Goal: Information Seeking & Learning: Check status

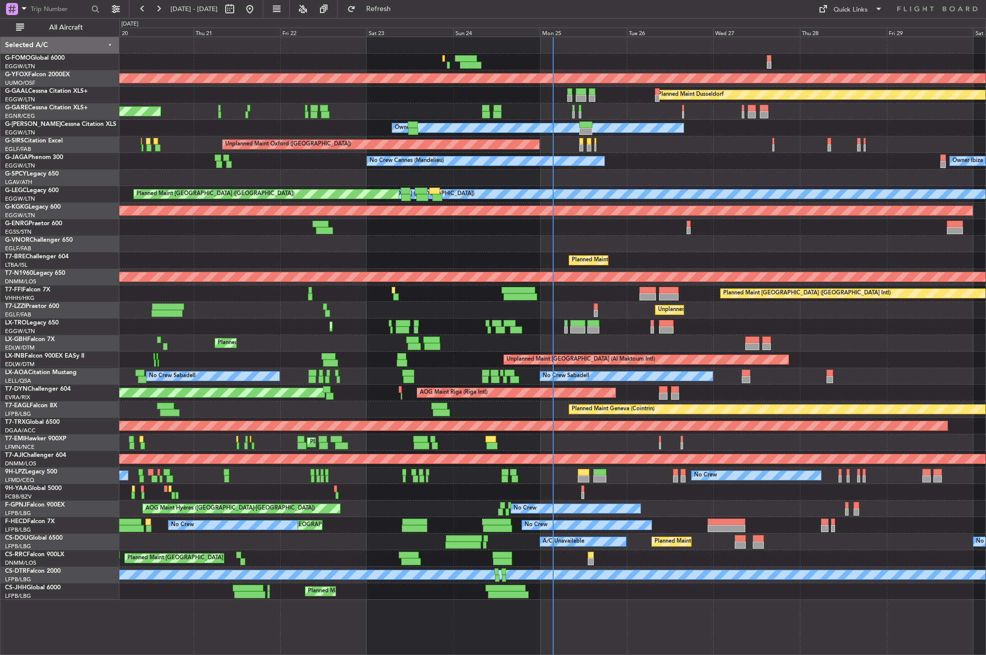
drag, startPoint x: 82, startPoint y: 24, endPoint x: 91, endPoint y: 37, distance: 15.7
click at [82, 24] on span "All Aircraft" at bounding box center [66, 27] width 80 height 7
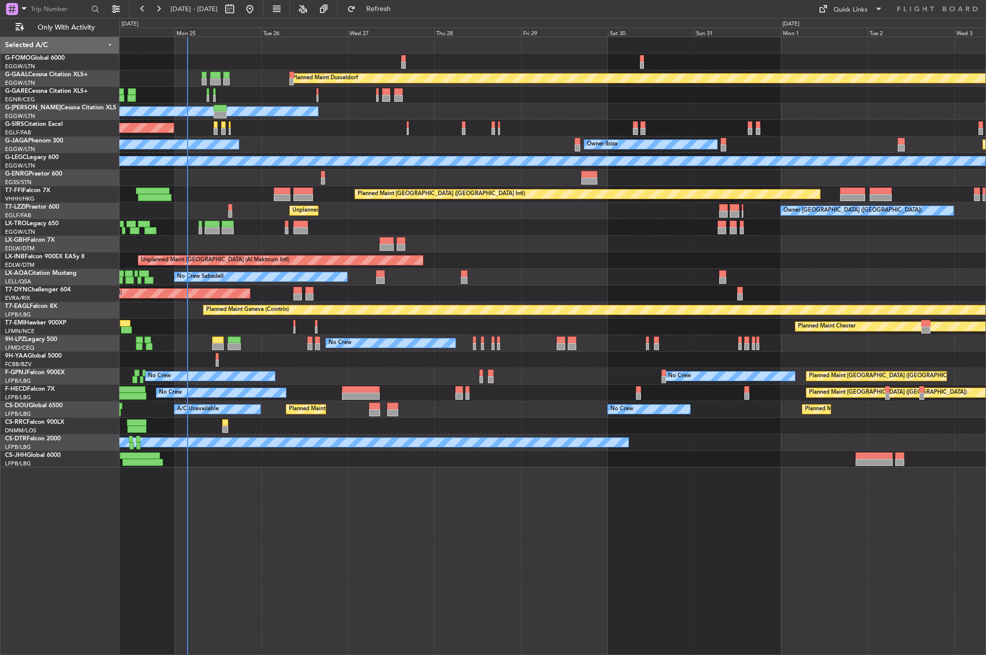
click at [332, 545] on div "Planned Maint Dusseldorf Owner Unplanned Maint [GEOGRAPHIC_DATA] ([GEOGRAPHIC_D…" at bounding box center [552, 346] width 867 height 618
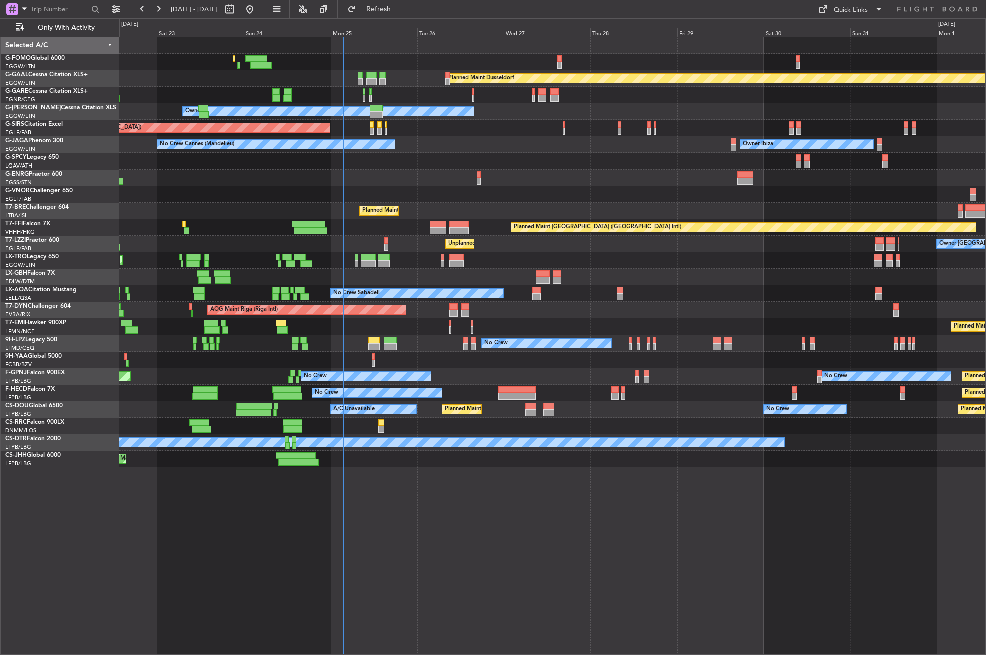
click at [445, 555] on div "Planned Maint Dusseldorf Unplanned Maint [PERSON_NAME] Owner Unplanned Maint [G…" at bounding box center [552, 346] width 867 height 618
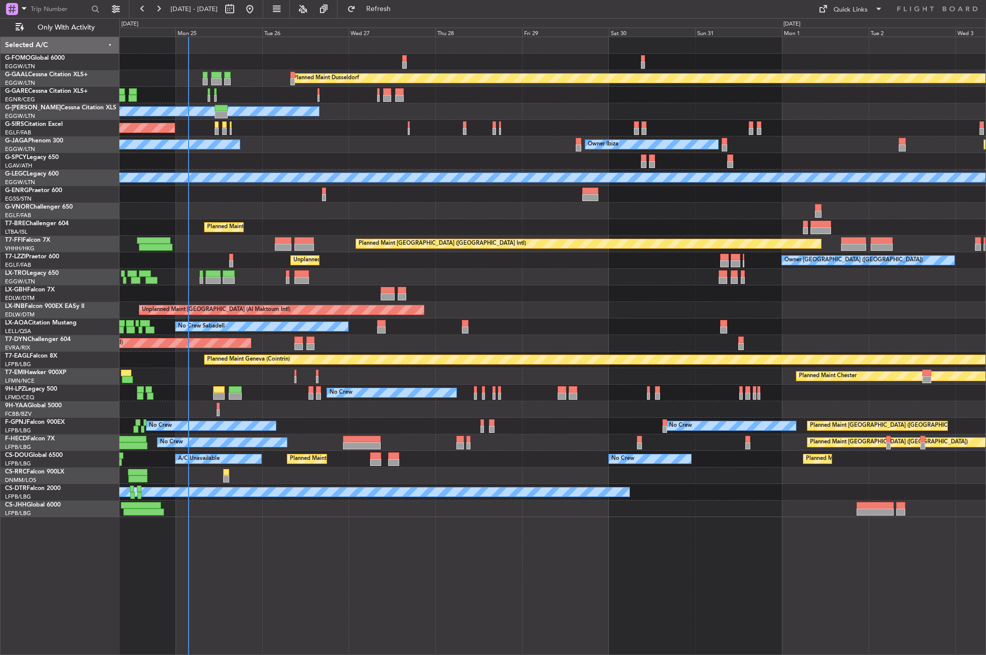
click at [290, 557] on div "Planned Maint Dusseldorf Owner Unplanned Maint [GEOGRAPHIC_DATA] ([GEOGRAPHIC_D…" at bounding box center [552, 346] width 867 height 618
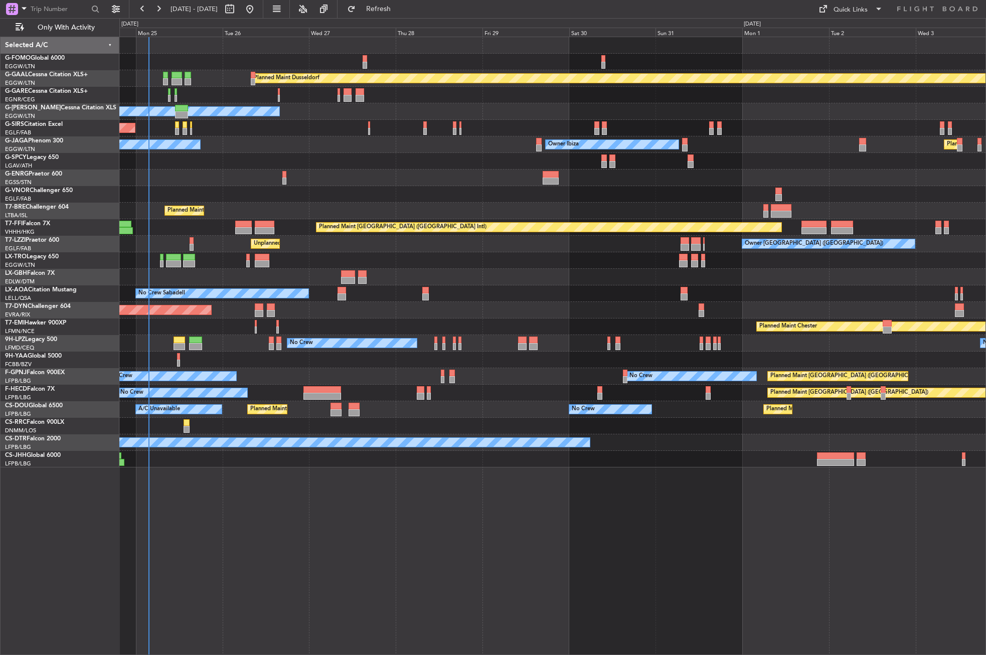
click at [286, 568] on div "Planned Maint Dusseldorf Owner Unplanned Maint [GEOGRAPHIC_DATA] ([GEOGRAPHIC_D…" at bounding box center [552, 346] width 867 height 618
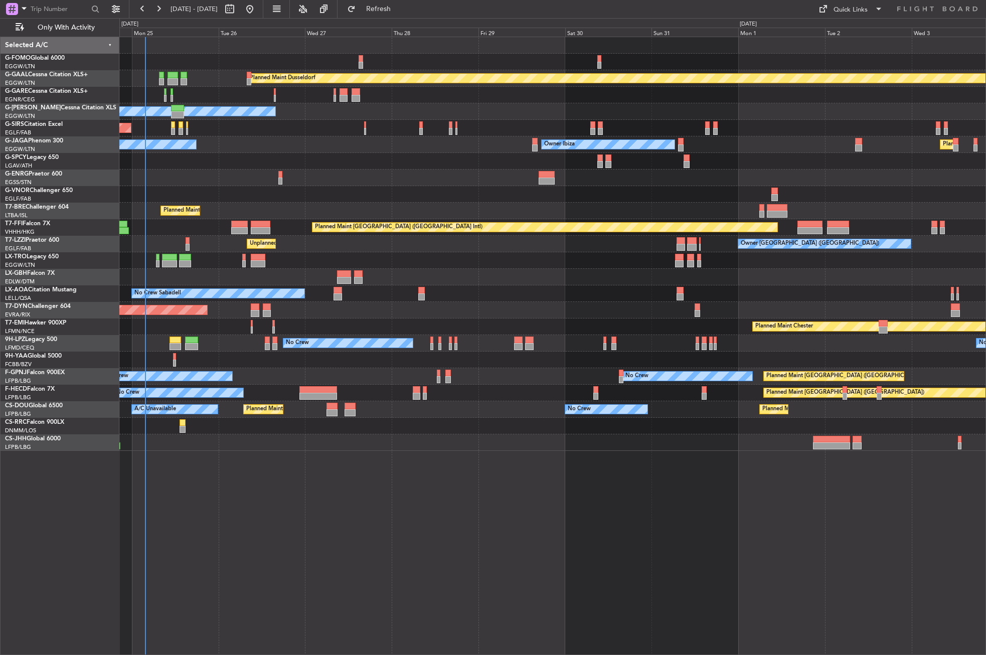
click at [370, 550] on div "Planned Maint Dusseldorf Owner Unplanned Maint [GEOGRAPHIC_DATA] ([GEOGRAPHIC_D…" at bounding box center [552, 346] width 867 height 618
click at [375, 502] on div "Planned Maint Dusseldorf Owner Unplanned Maint [GEOGRAPHIC_DATA] ([GEOGRAPHIC_D…" at bounding box center [552, 346] width 867 height 618
click at [232, 525] on div "Planned Maint Dusseldorf Owner Unplanned Maint [GEOGRAPHIC_DATA] ([GEOGRAPHIC_D…" at bounding box center [552, 346] width 867 height 618
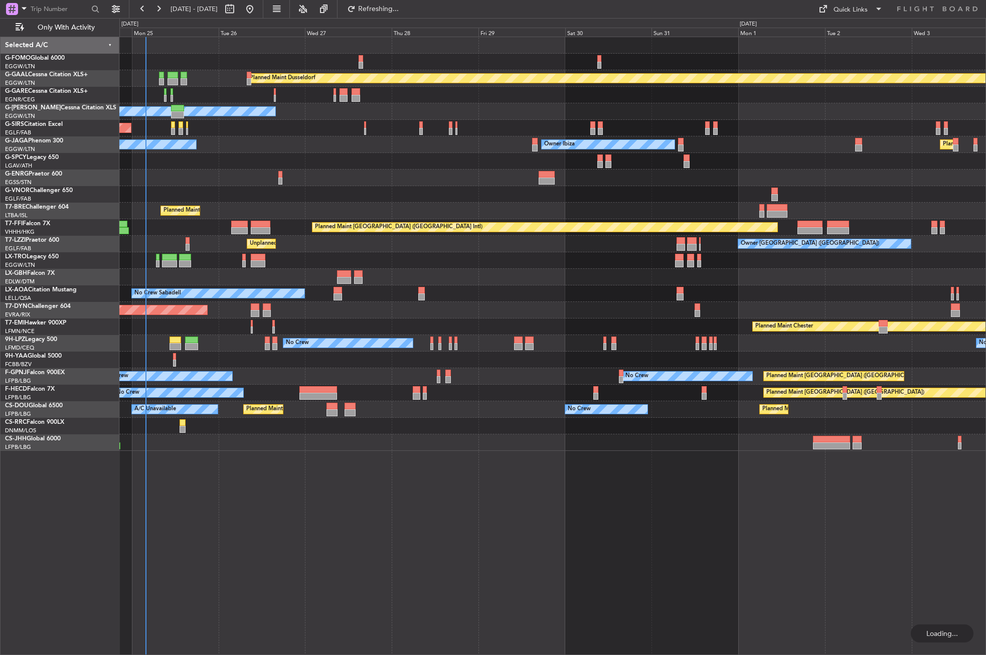
click at [267, 506] on div "Planned Maint Dusseldorf Owner Unplanned Maint [GEOGRAPHIC_DATA] ([GEOGRAPHIC_D…" at bounding box center [552, 346] width 867 height 618
